Goal: Task Accomplishment & Management: Complete application form

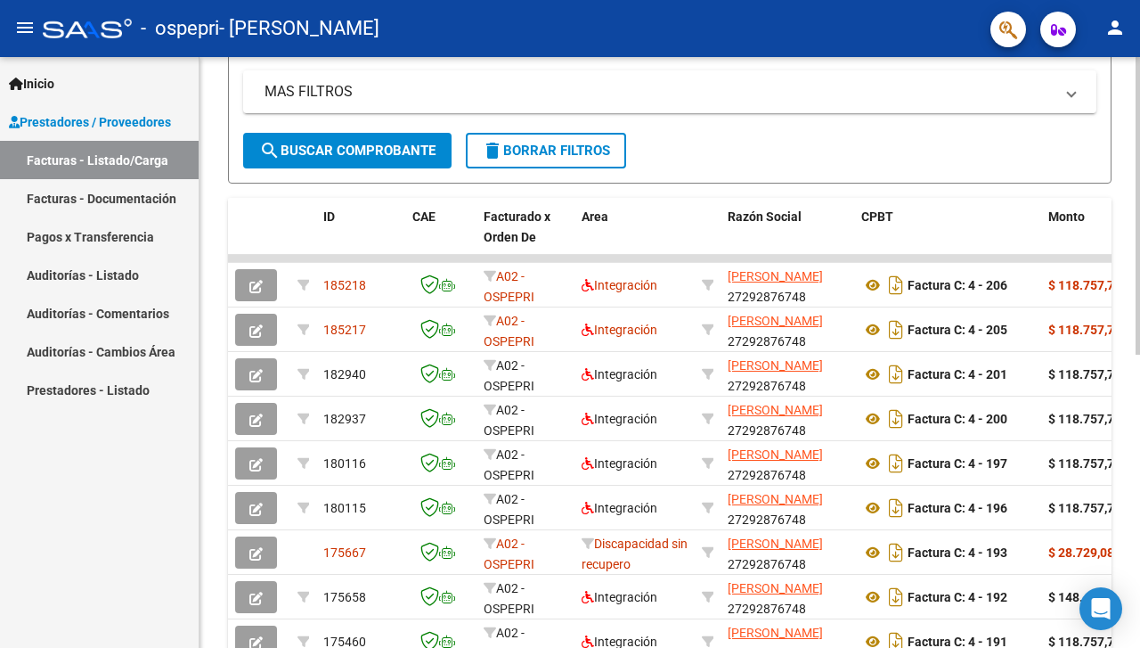
scroll to position [403, 0]
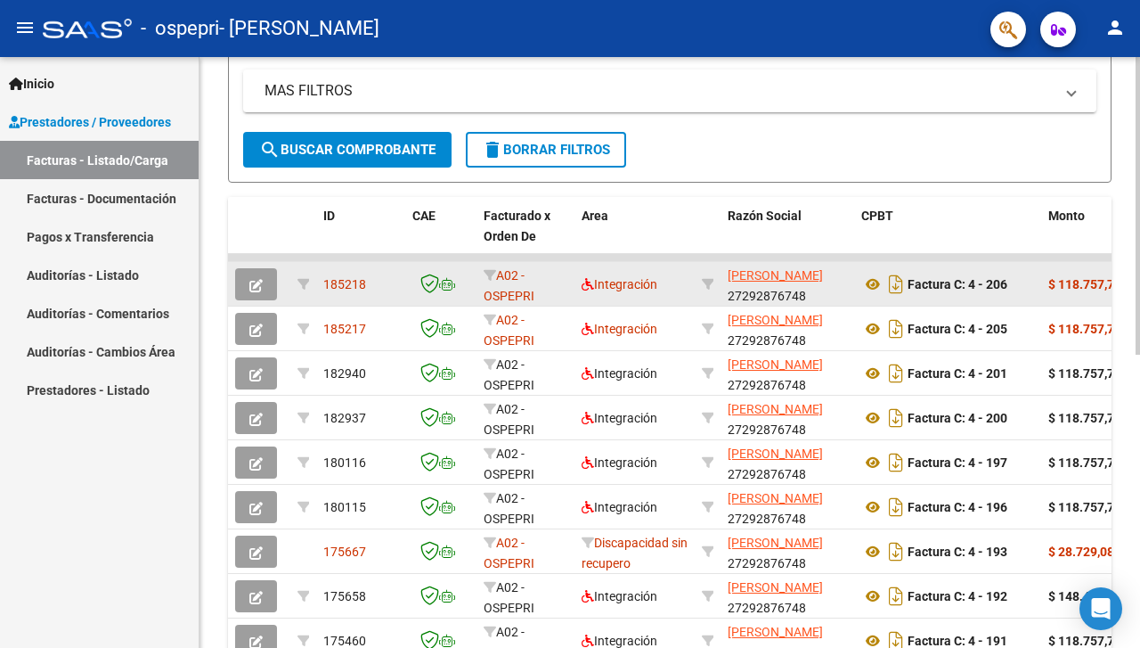
click at [257, 281] on icon "button" at bounding box center [255, 285] width 13 height 13
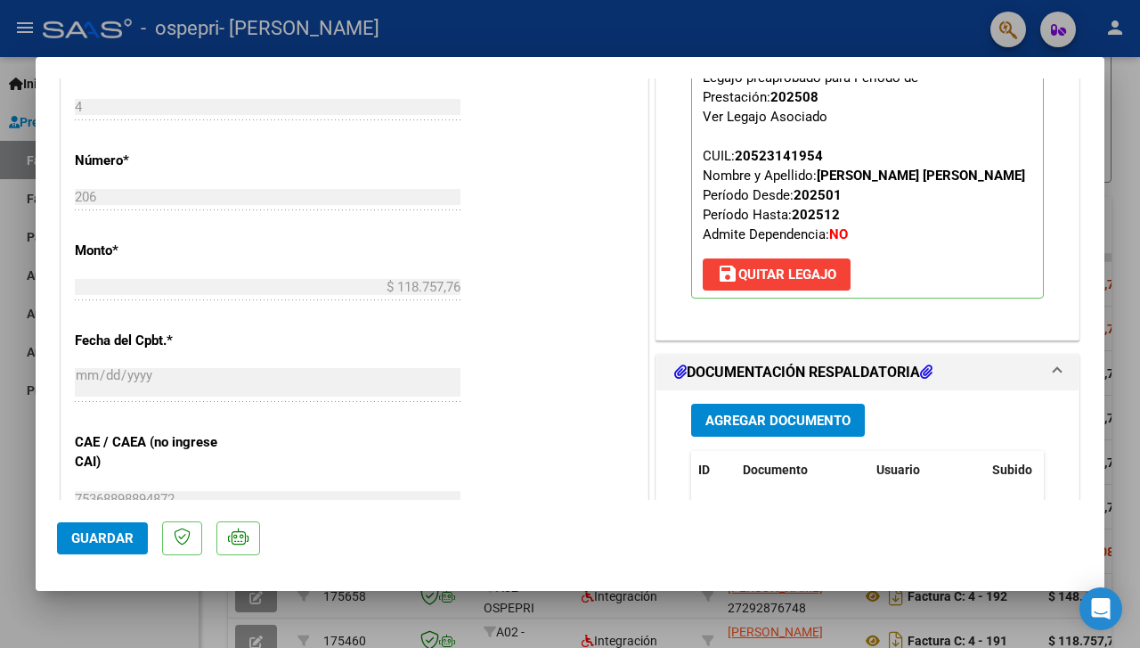
scroll to position [748, 0]
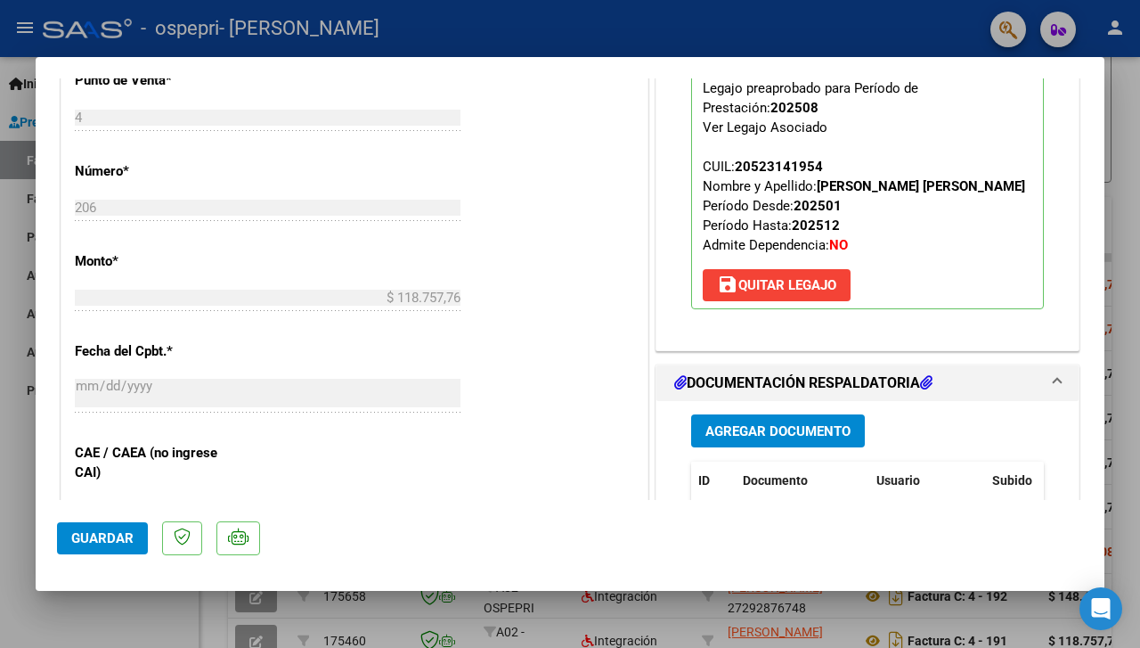
click at [797, 439] on span "Agregar Documento" at bounding box center [778, 431] width 145 height 16
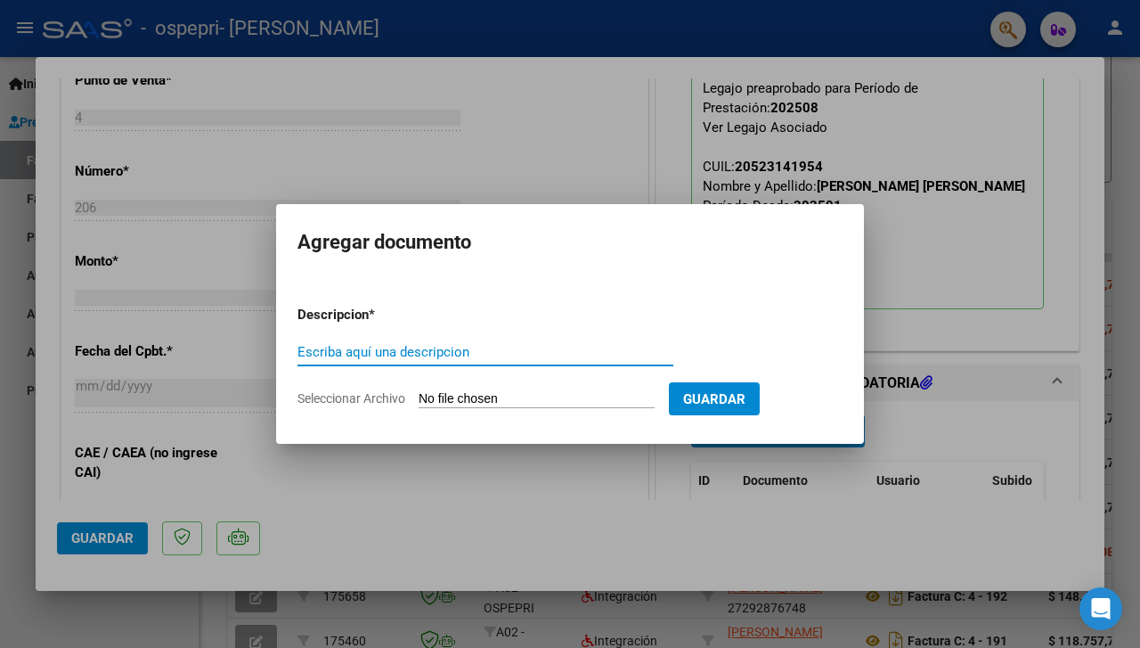
click at [412, 352] on input "Escriba aquí una descripcion" at bounding box center [486, 352] width 376 height 16
click at [592, 393] on input "Seleccionar Archivo" at bounding box center [537, 399] width 236 height 17
type input "C:\fakepath\asistencia [PERSON_NAME] [DATE].pdf"
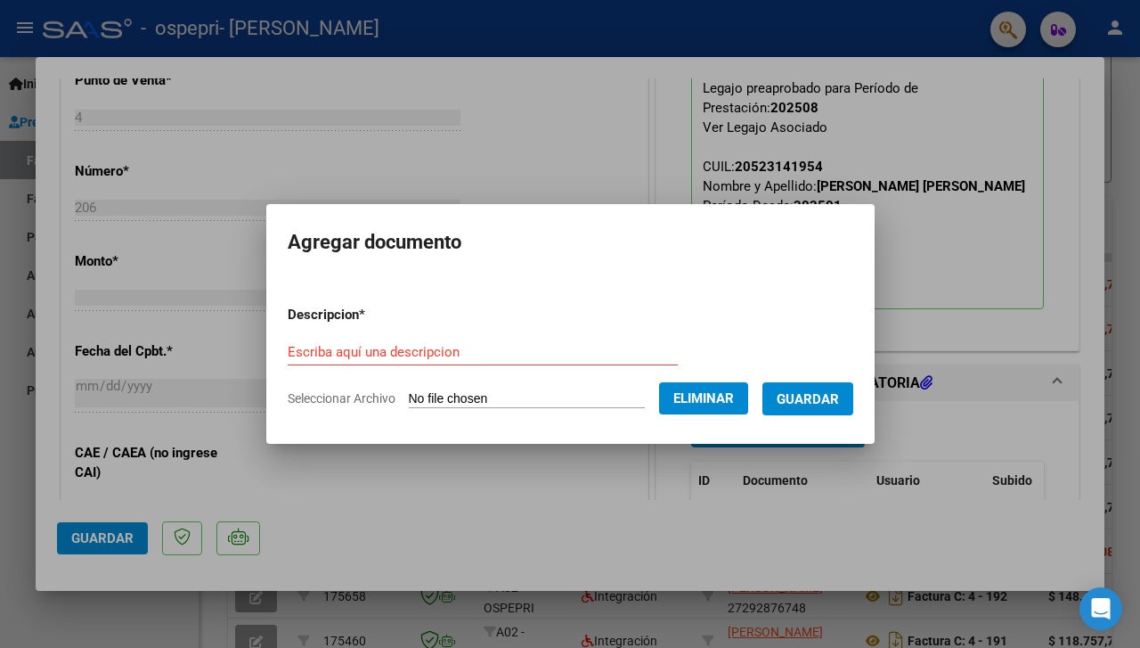
click at [401, 331] on form "Descripcion * Escriba aquí una descripcion Seleccionar Archivo Eliminar Guardar" at bounding box center [571, 356] width 566 height 130
click at [403, 347] on input "Escriba aquí una descripcion" at bounding box center [483, 352] width 390 height 16
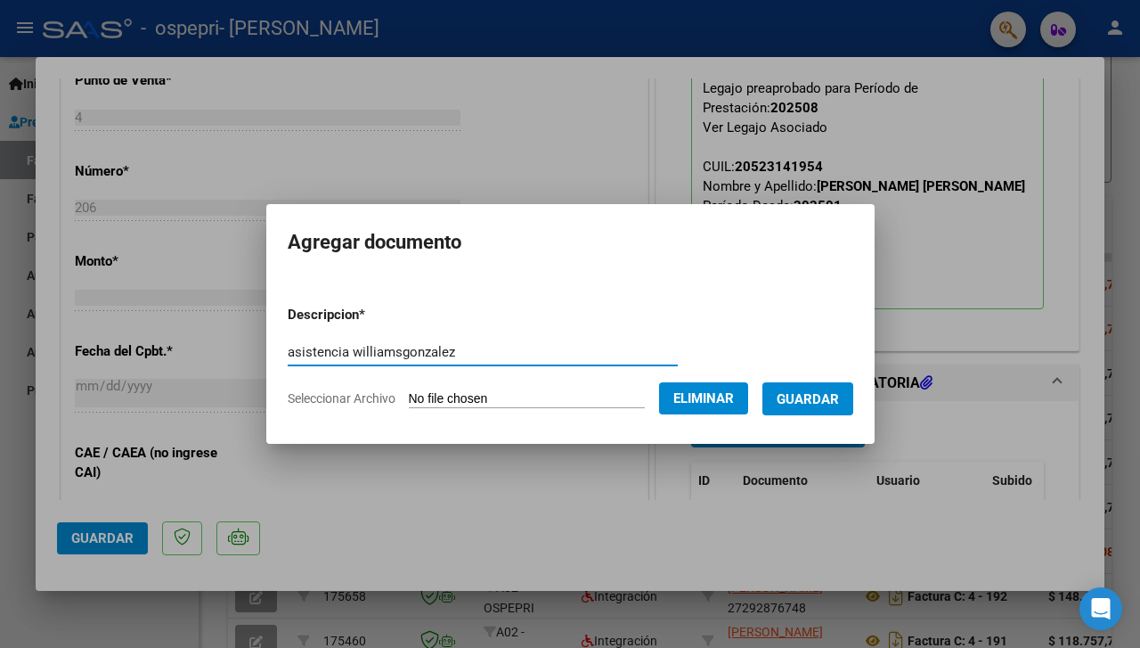
type input "asistencia williamsgonzalez"
click at [814, 404] on span "Guardar" at bounding box center [808, 399] width 62 height 16
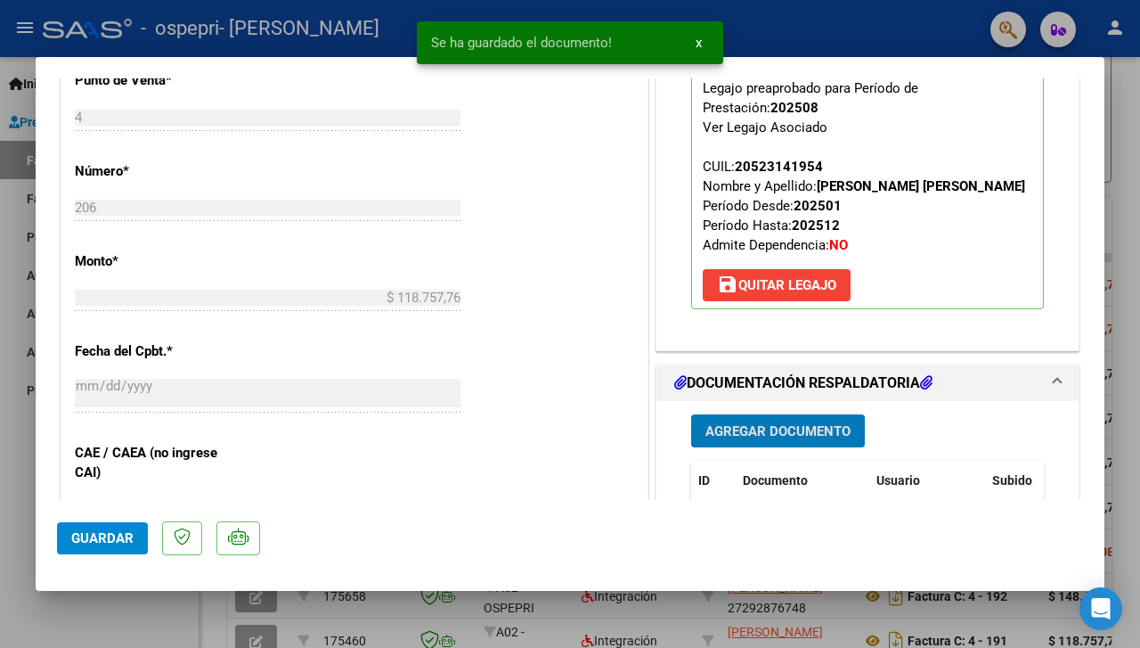
click at [98, 540] on span "Guardar" at bounding box center [102, 538] width 62 height 16
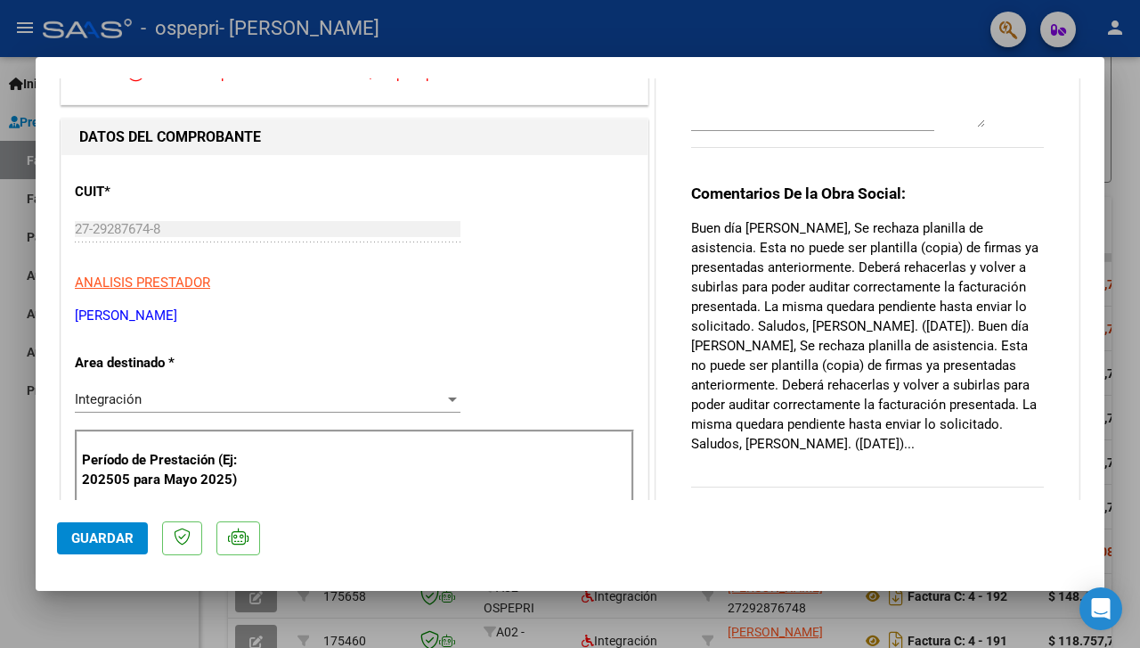
scroll to position [0, 0]
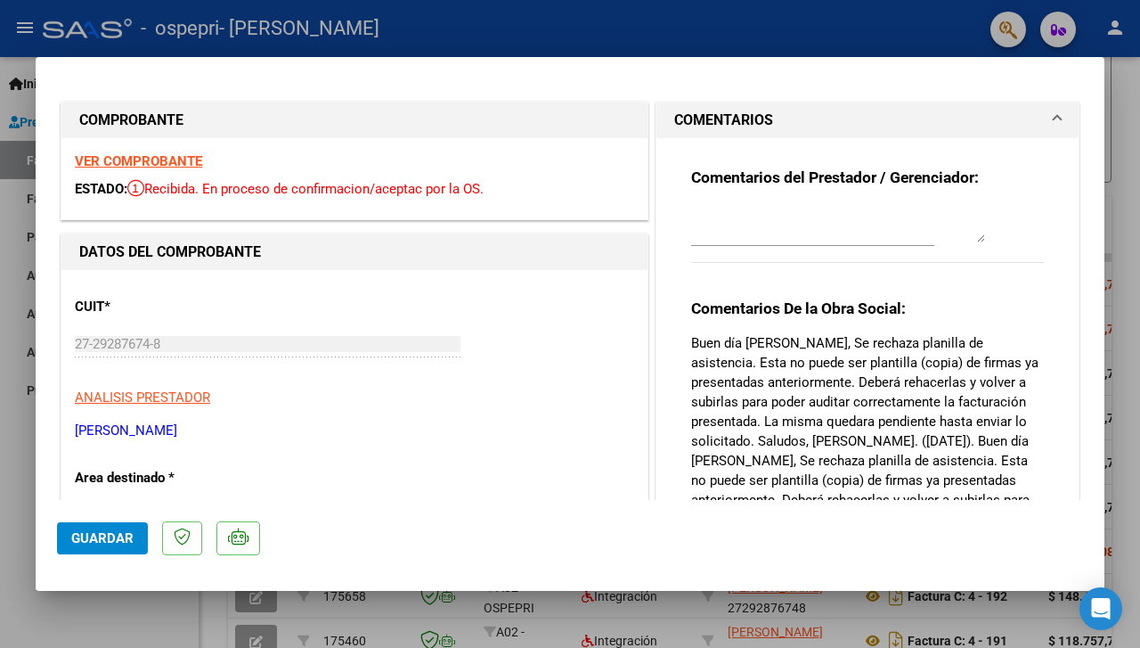
click at [8, 202] on div at bounding box center [570, 324] width 1140 height 648
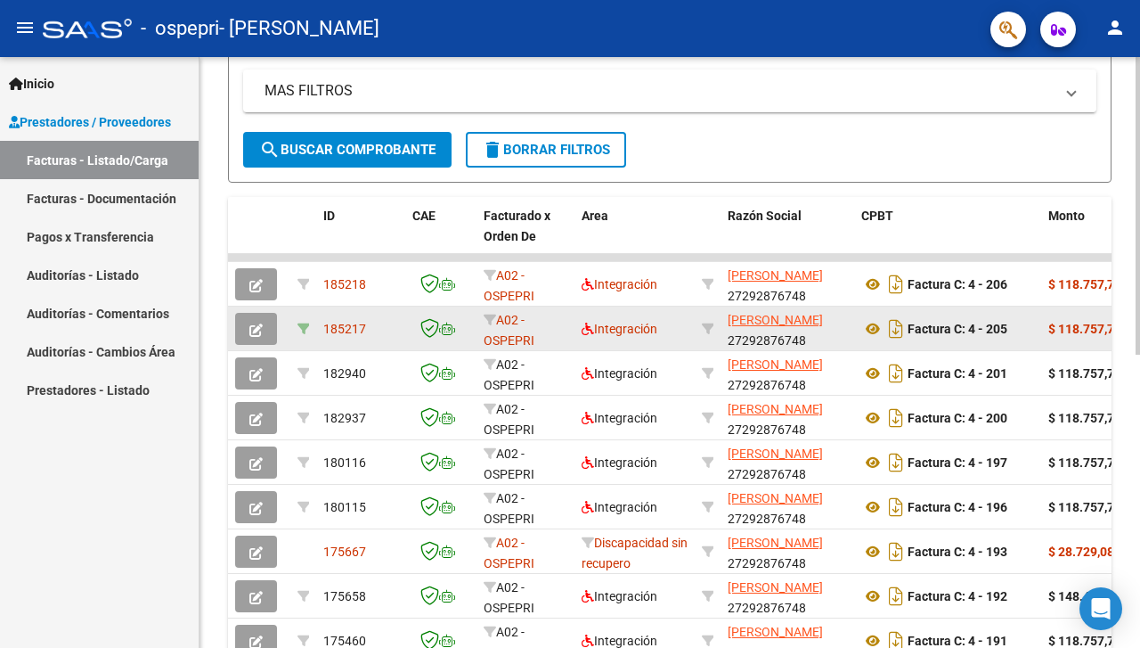
scroll to position [403, 0]
click at [259, 325] on icon "button" at bounding box center [255, 329] width 13 height 13
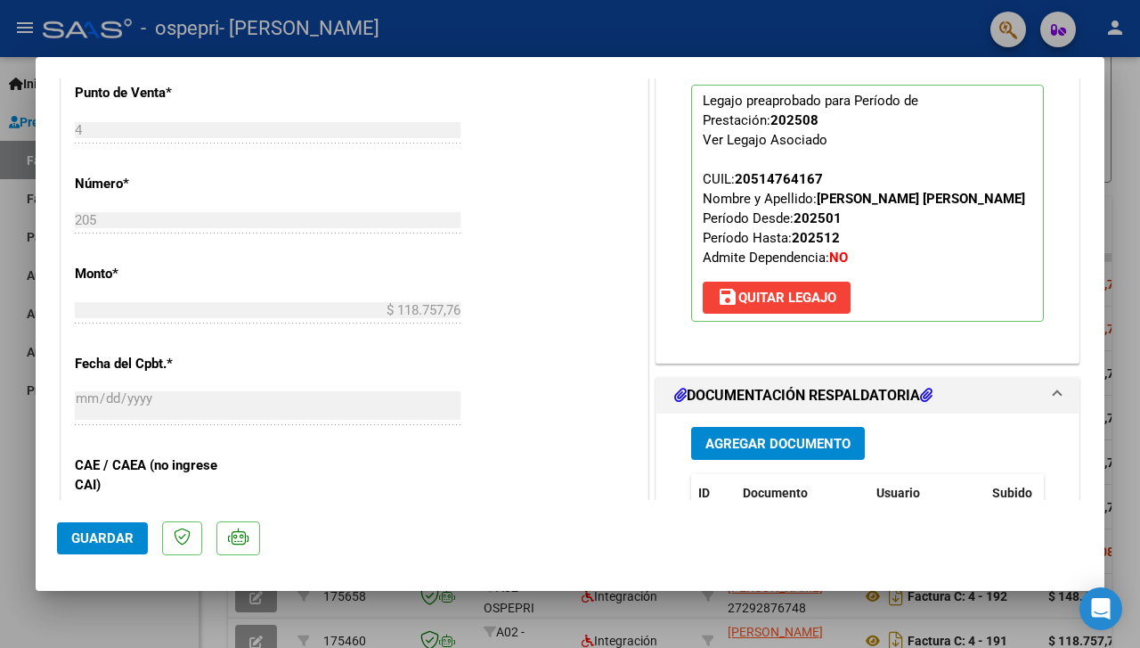
scroll to position [878, 0]
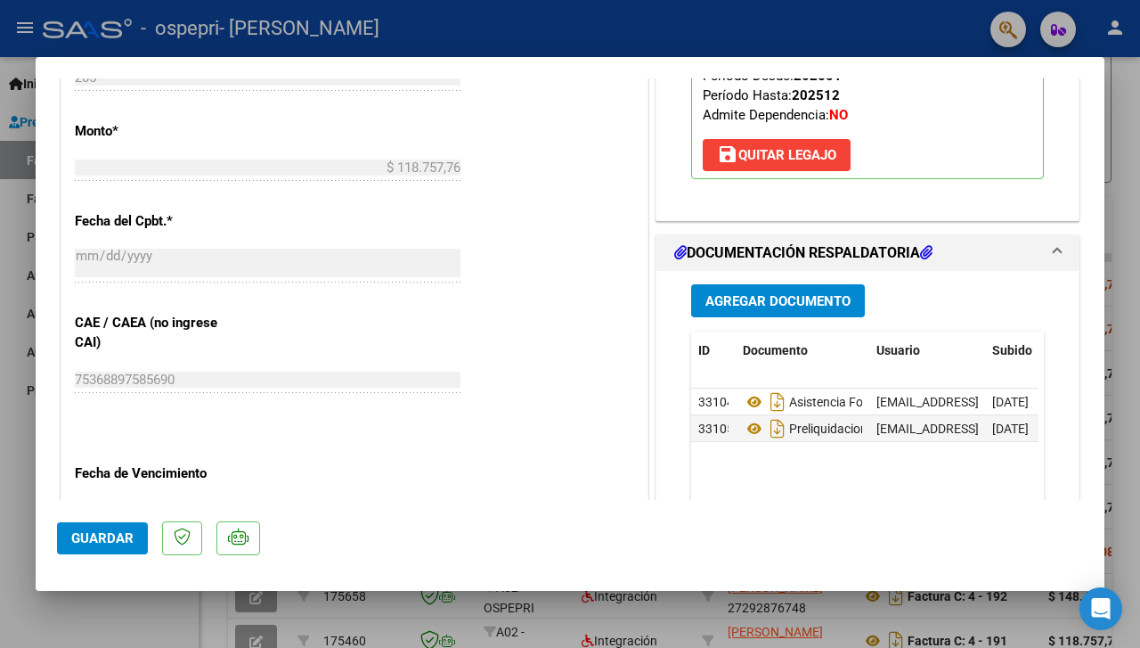
click at [777, 309] on span "Agregar Documento" at bounding box center [778, 301] width 145 height 16
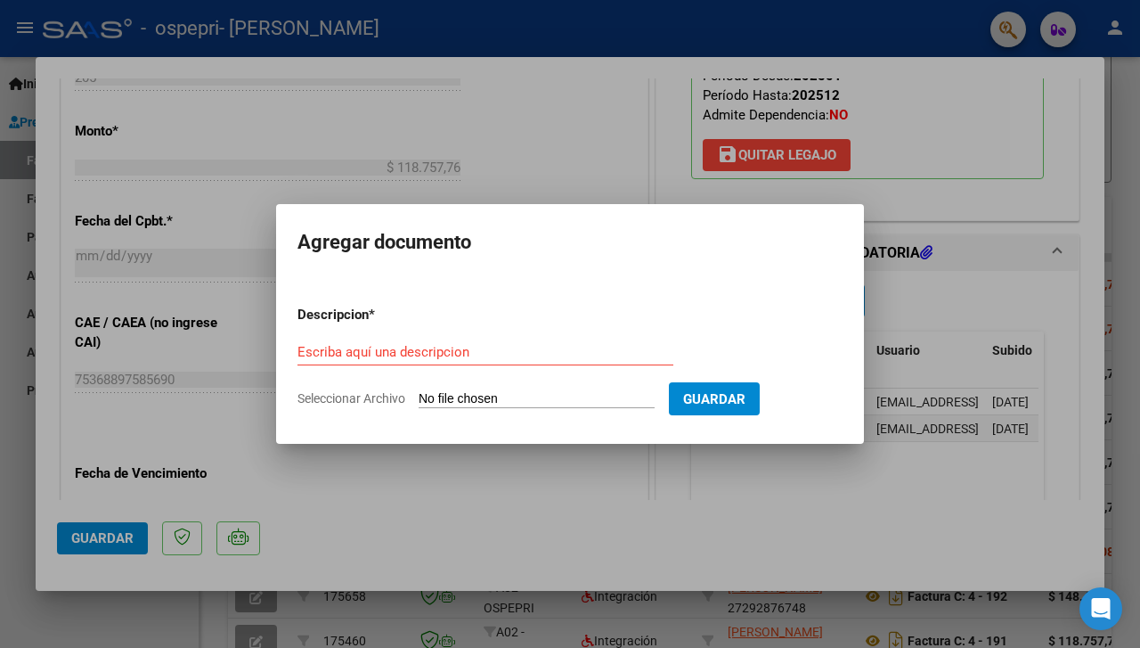
click at [516, 404] on input "Seleccionar Archivo" at bounding box center [537, 399] width 236 height 17
type input "C:\fakepath\asistencia forchino [DATE].pdf"
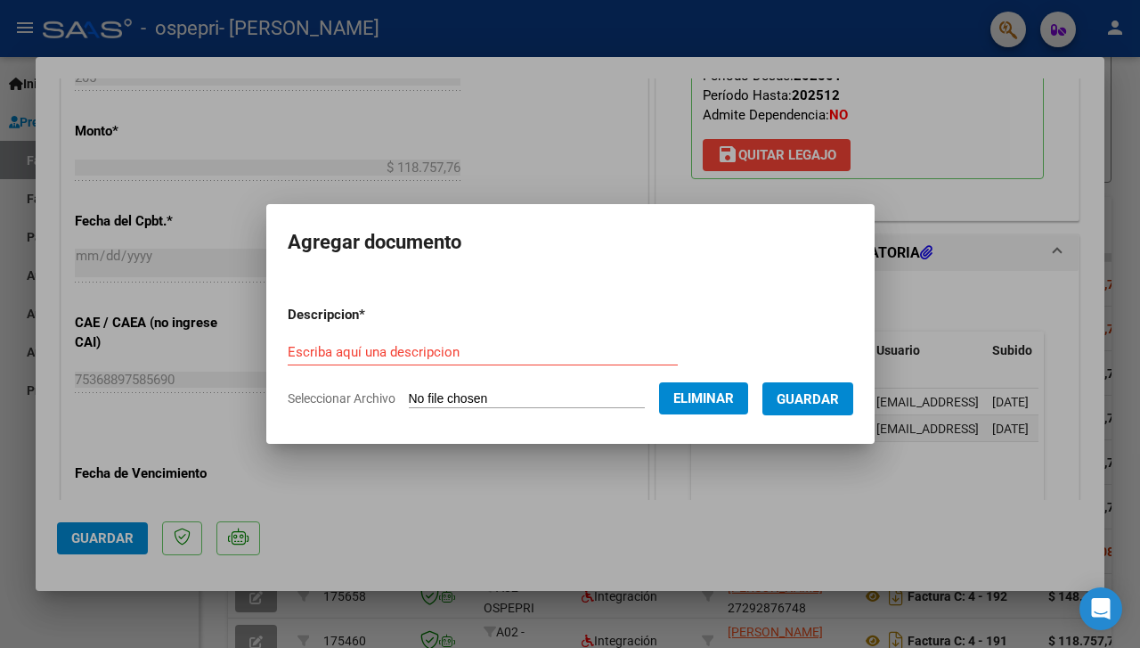
click at [431, 334] on form "Descripcion * Escriba aquí una descripcion Seleccionar Archivo Eliminar Guardar" at bounding box center [571, 356] width 566 height 130
click at [430, 350] on input "Escriba aquí una descripcion" at bounding box center [483, 352] width 390 height 16
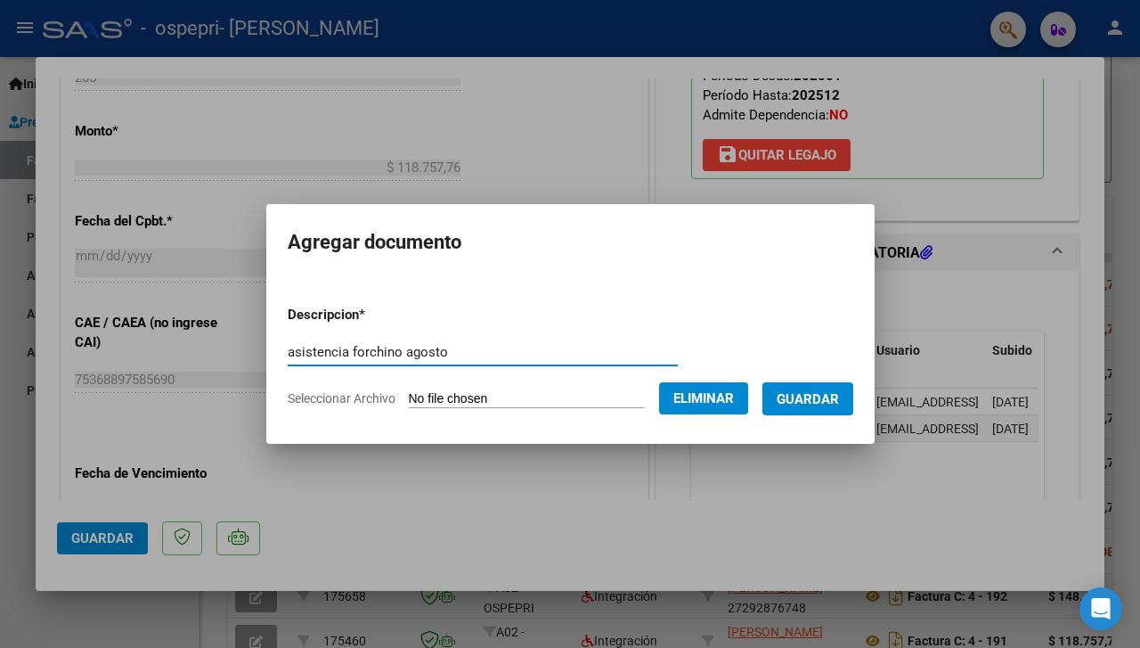
type input "asistencia forchino agosto"
click at [815, 399] on span "Guardar" at bounding box center [808, 399] width 62 height 16
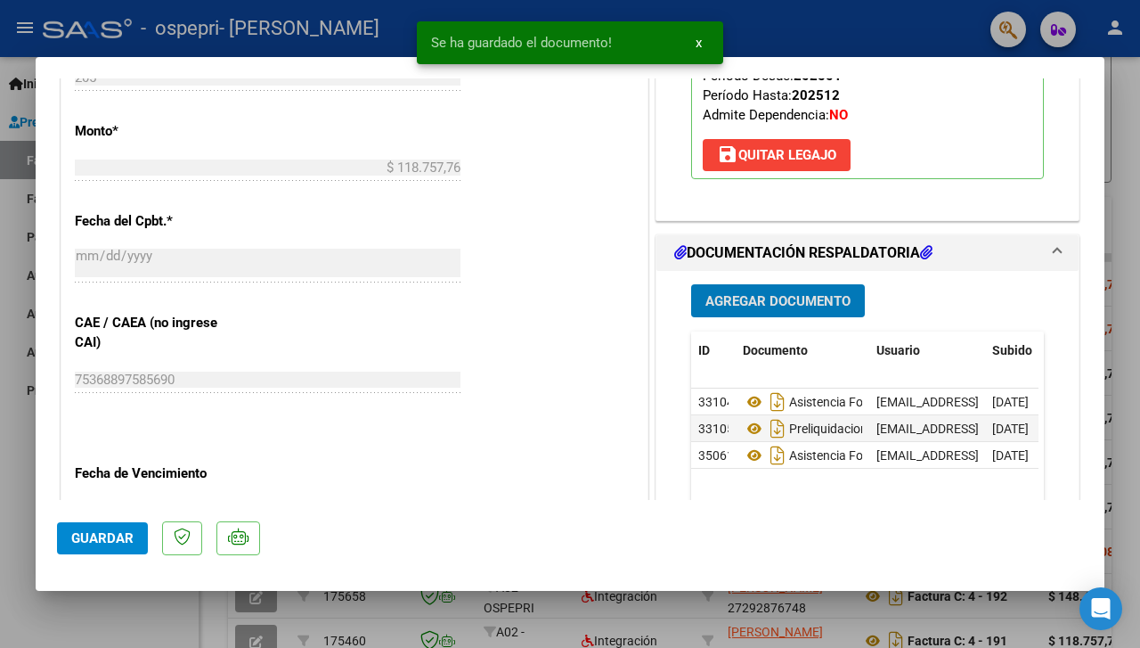
click at [109, 533] on span "Guardar" at bounding box center [102, 538] width 62 height 16
